Goal: Communication & Community: Connect with others

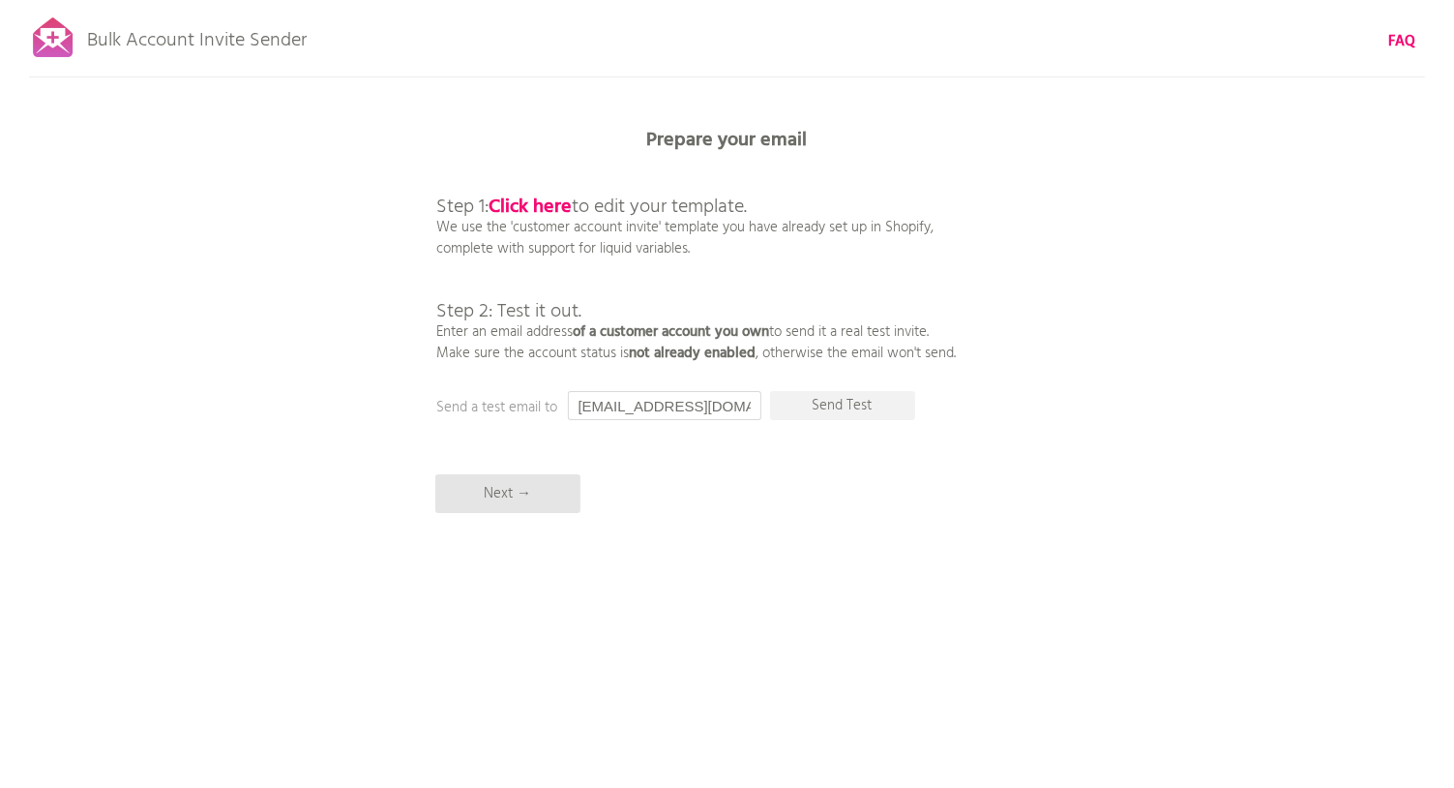
click at [681, 413] on input "[EMAIL_ADDRESS][DOMAIN_NAME]" at bounding box center [664, 405] width 193 height 29
type input "[EMAIL_ADDRESS][DOMAIN_NAME]"
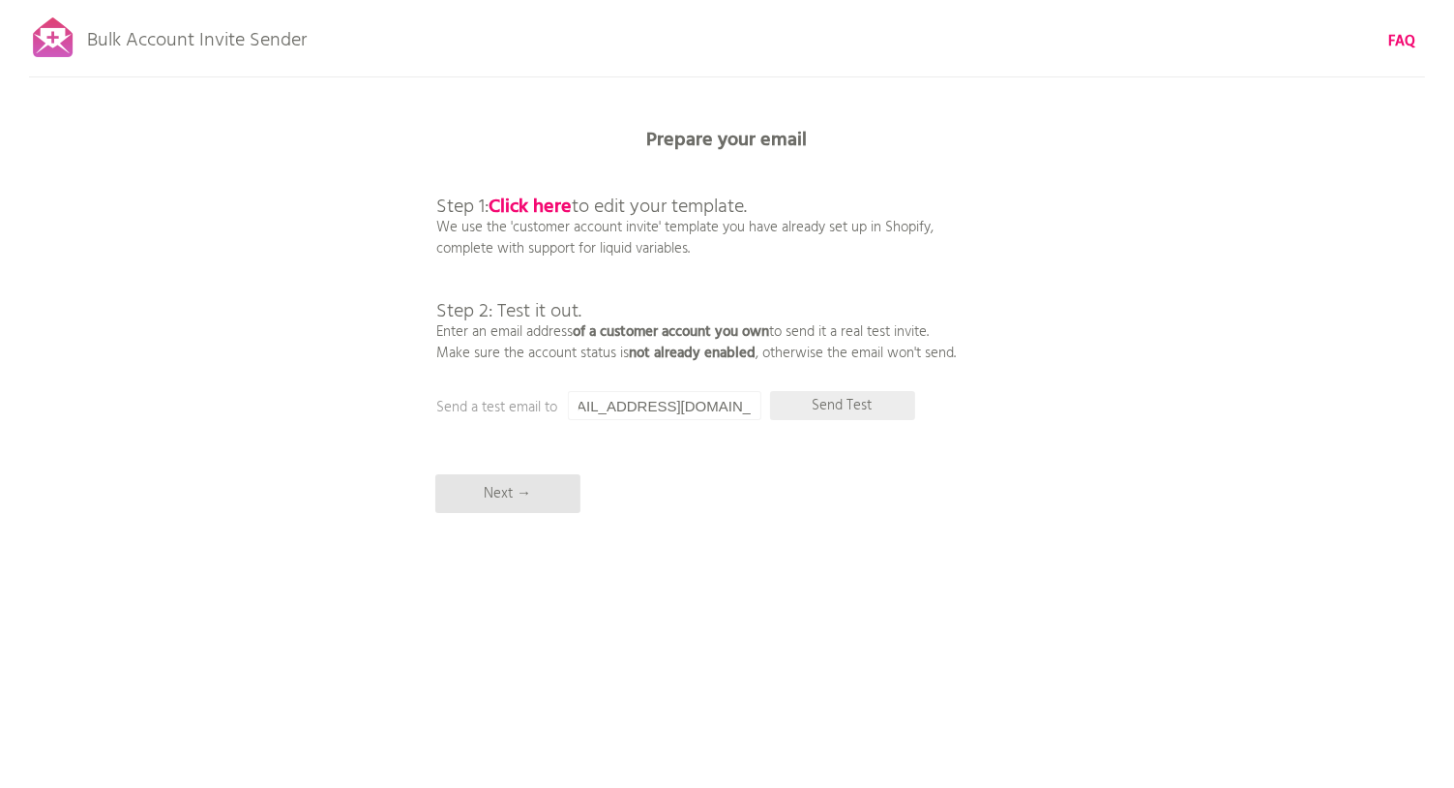
scroll to position [0, 0]
click at [836, 413] on p "Send Test" at bounding box center [842, 405] width 145 height 29
click at [503, 493] on p "Next →" at bounding box center [507, 493] width 145 height 39
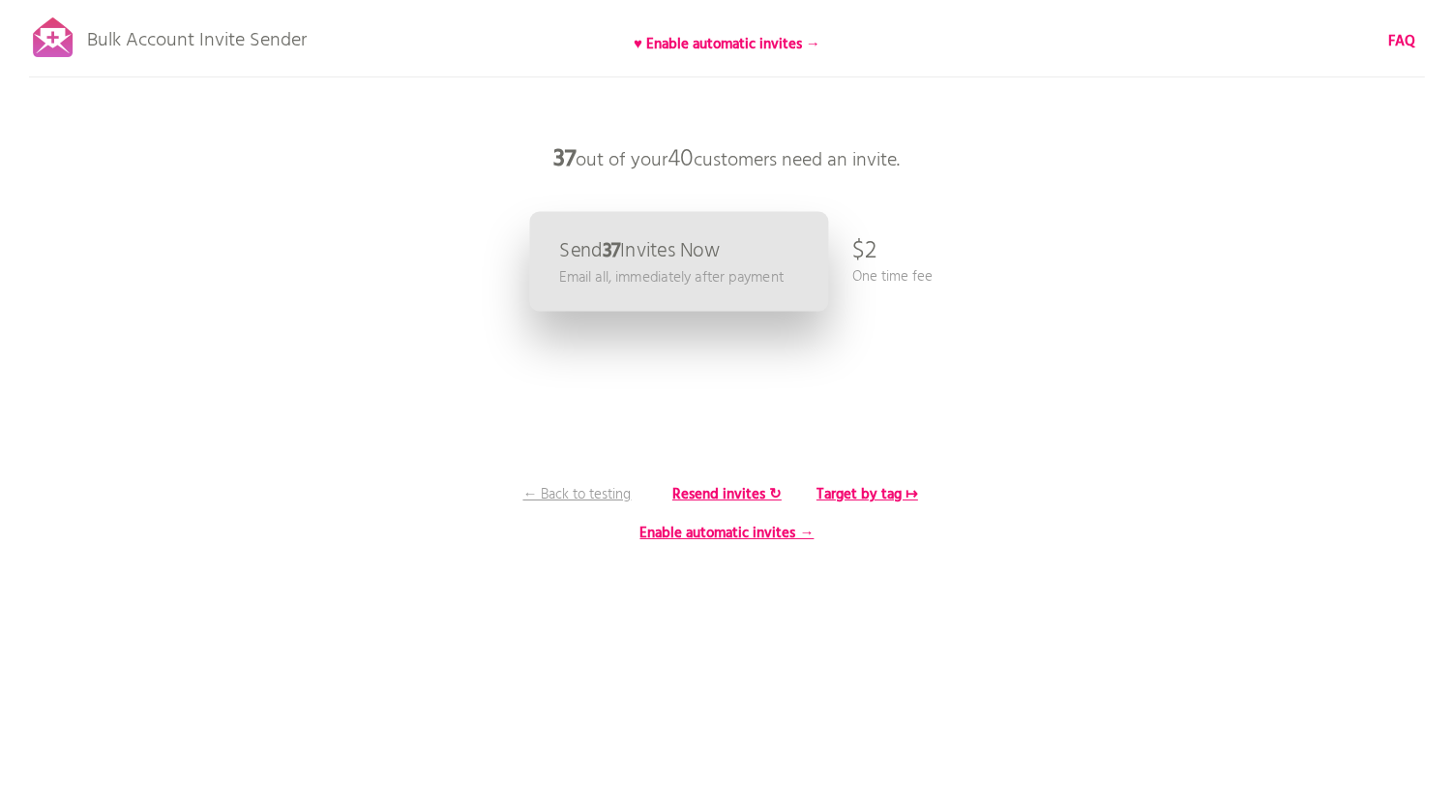
click at [669, 258] on p "Send 37 Invites Now" at bounding box center [639, 251] width 161 height 20
